Goal: Information Seeking & Learning: Learn about a topic

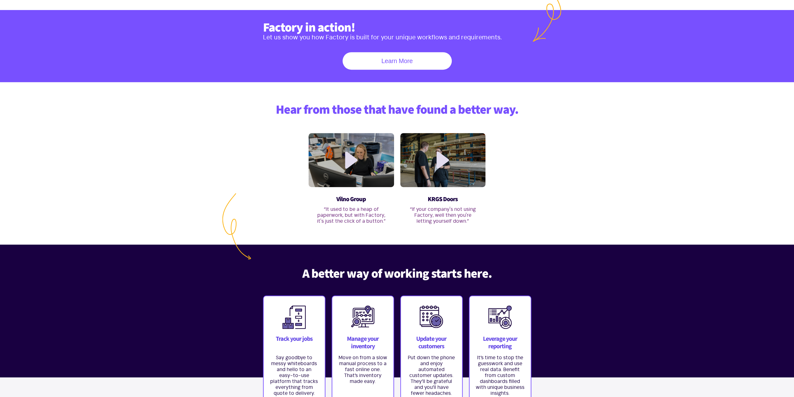
scroll to position [94, 0]
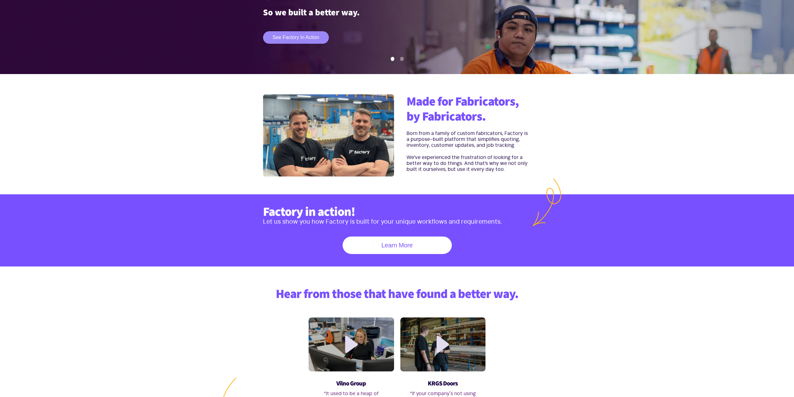
click at [301, 40] on link "See Factory in action" at bounding box center [296, 37] width 66 height 12
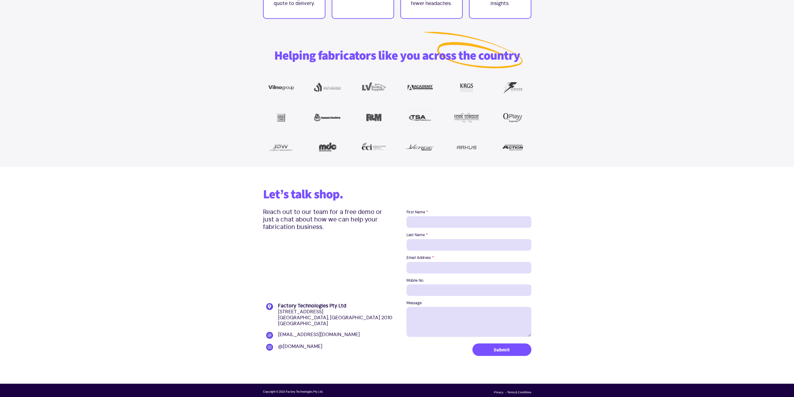
scroll to position [669, 0]
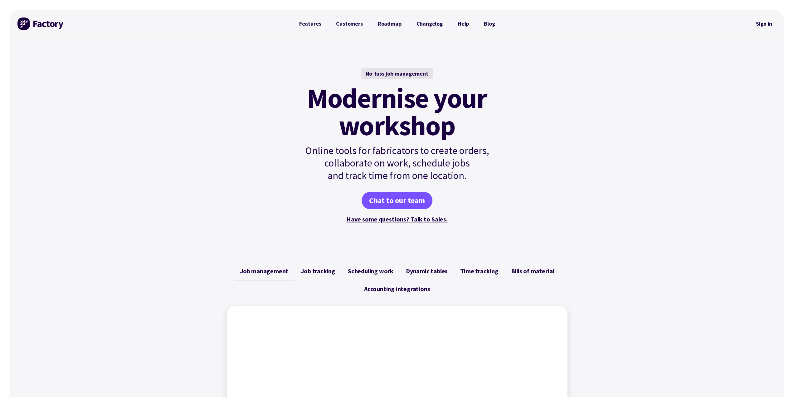
click at [390, 23] on link "Roadmap" at bounding box center [390, 23] width 39 height 12
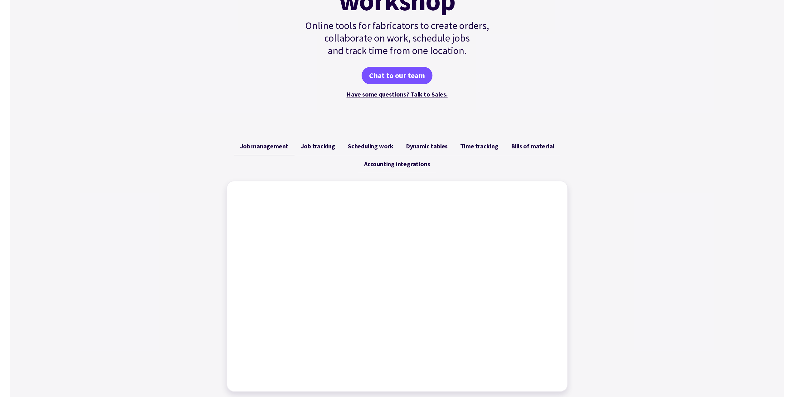
click at [321, 150] on link "Job tracking" at bounding box center [318, 146] width 47 height 18
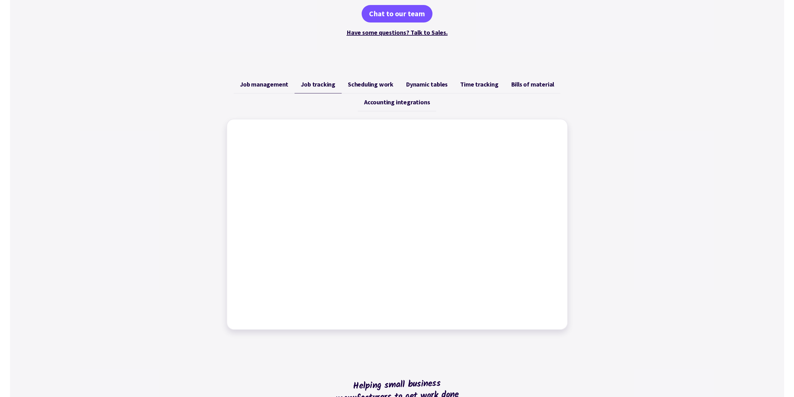
scroll to position [187, 0]
click at [365, 84] on span "Scheduling work" at bounding box center [371, 83] width 46 height 7
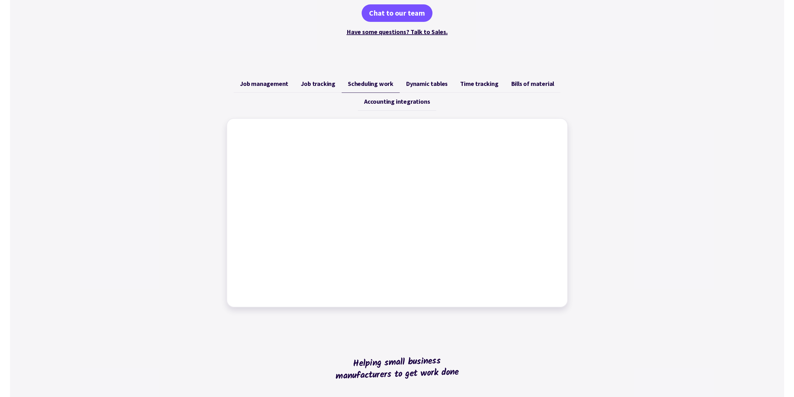
click at [420, 86] on span "Dynamic tables" at bounding box center [427, 83] width 42 height 7
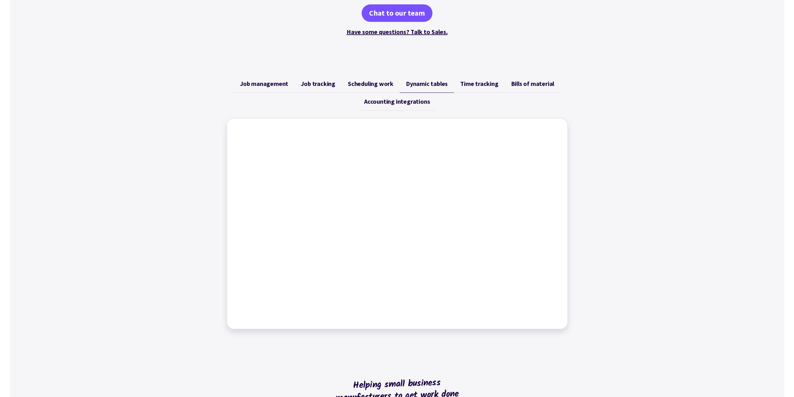
click at [476, 84] on span "Time tracking" at bounding box center [479, 83] width 38 height 7
click at [529, 88] on link "Bills of material" at bounding box center [533, 84] width 56 height 18
click at [403, 102] on span "Accounting integrations" at bounding box center [397, 101] width 66 height 7
click at [389, 85] on span "Scheduling work" at bounding box center [371, 83] width 46 height 7
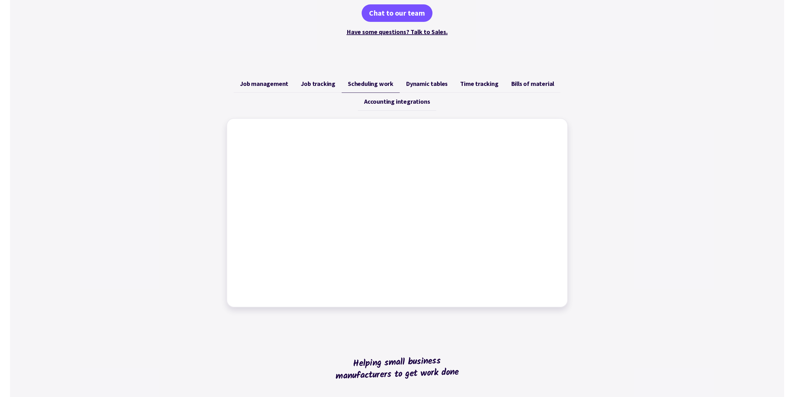
click at [433, 81] on span "Dynamic tables" at bounding box center [427, 83] width 42 height 7
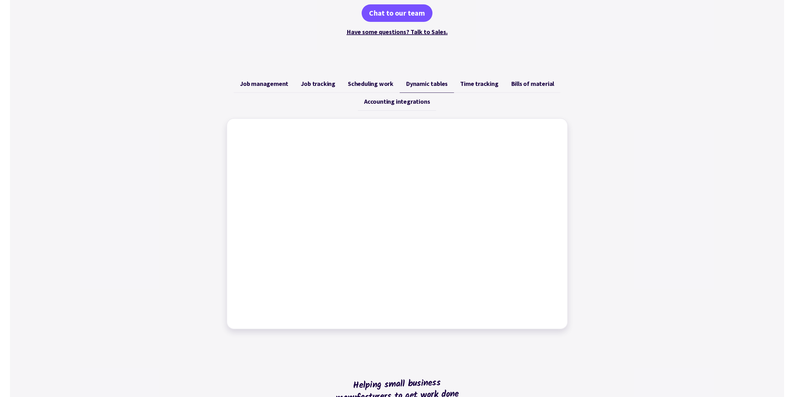
click at [384, 85] on span "Scheduling work" at bounding box center [371, 83] width 46 height 7
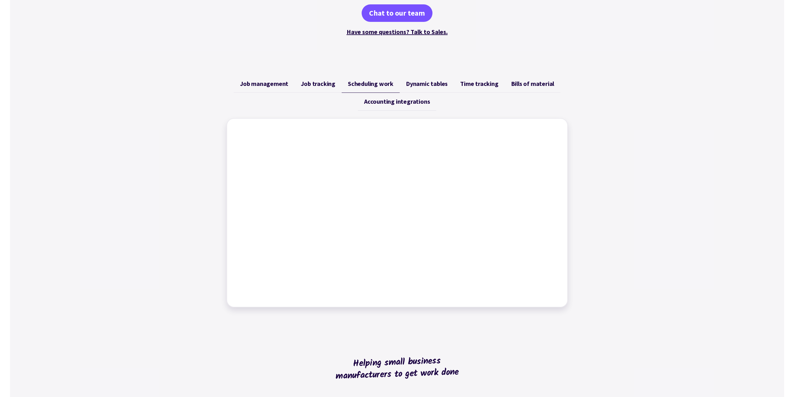
click at [388, 100] on span "Accounting integrations" at bounding box center [397, 101] width 66 height 7
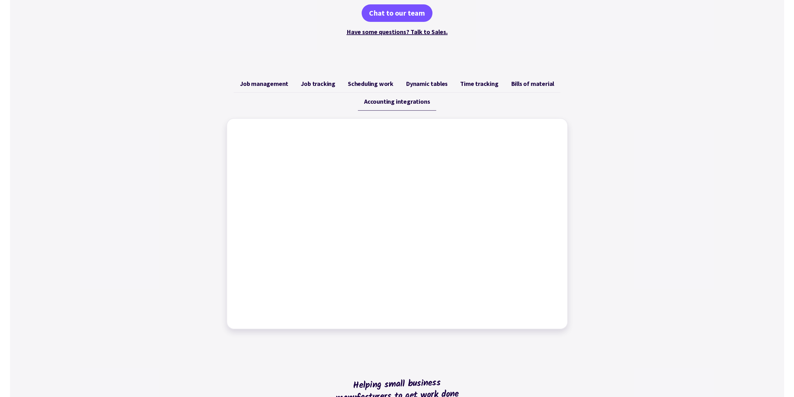
click at [380, 89] on link "Scheduling work" at bounding box center [371, 84] width 58 height 18
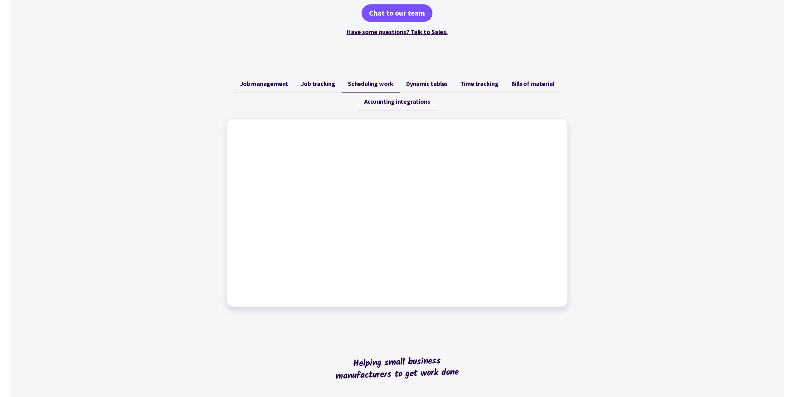
click at [314, 85] on span "Job tracking" at bounding box center [318, 83] width 35 height 7
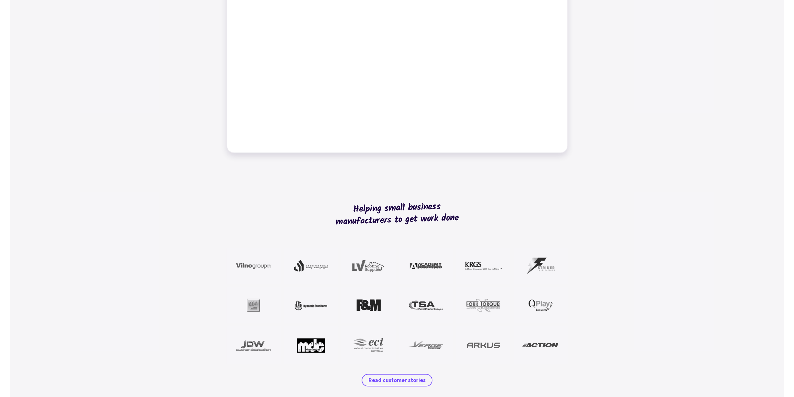
scroll to position [437, 0]
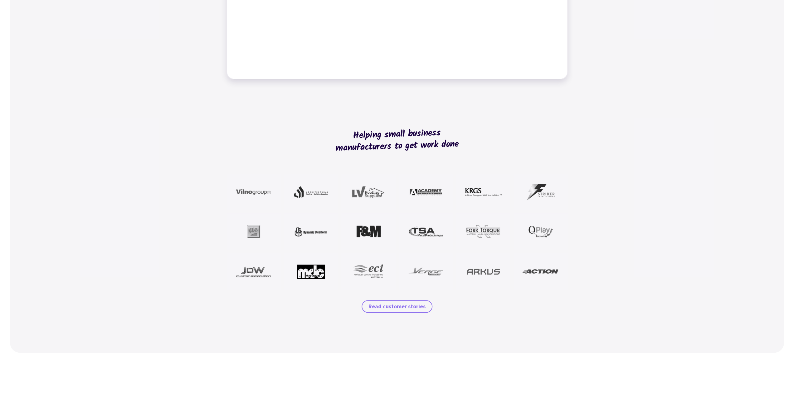
click at [395, 310] on span "Read customer stories" at bounding box center [397, 305] width 57 height 7
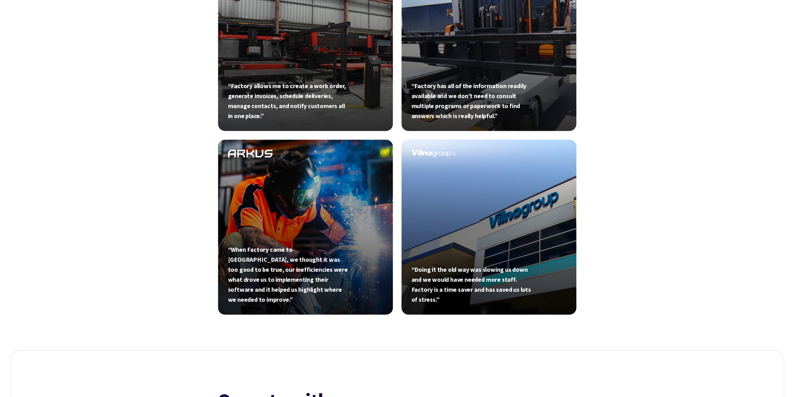
scroll to position [499, 0]
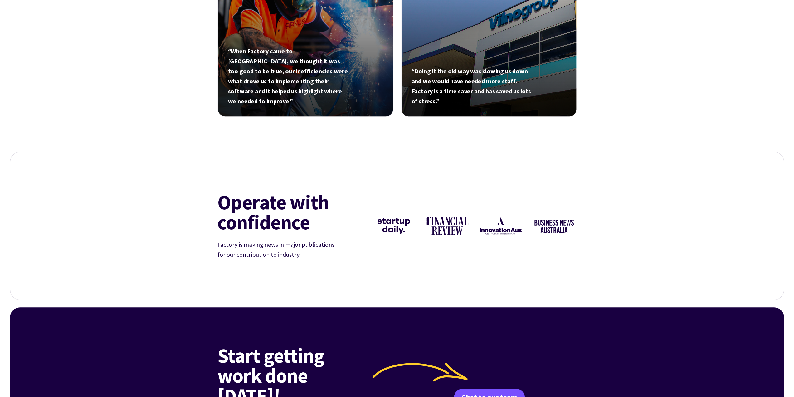
drag, startPoint x: 159, startPoint y: 180, endPoint x: 161, endPoint y: 176, distance: 3.8
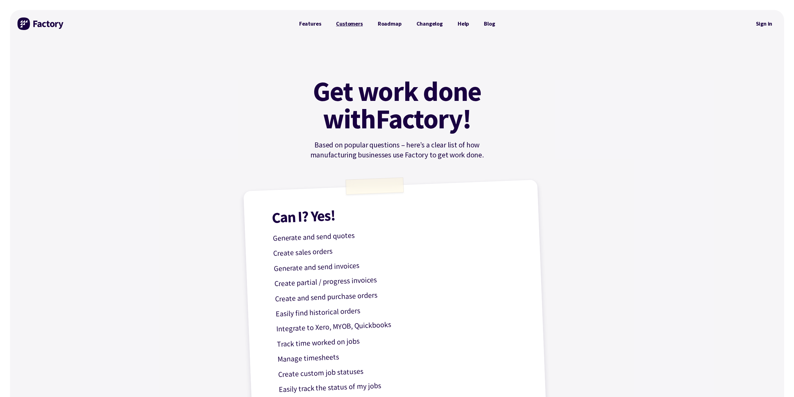
click at [348, 26] on link "Customers" at bounding box center [350, 23] width 42 height 12
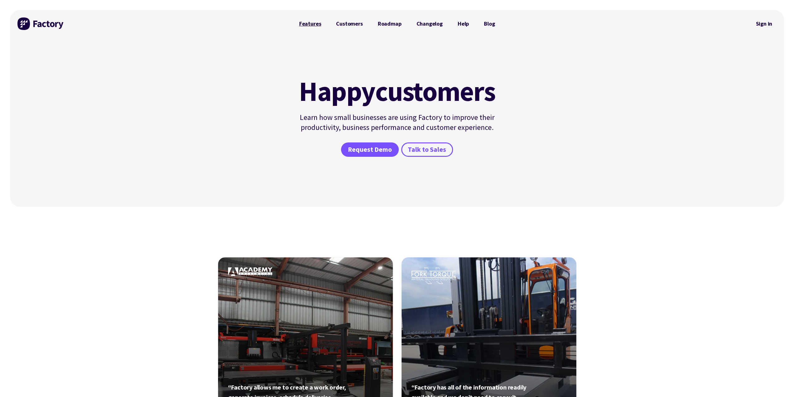
click at [320, 24] on link "Features" at bounding box center [310, 23] width 37 height 12
